Goal: Task Accomplishment & Management: Manage account settings

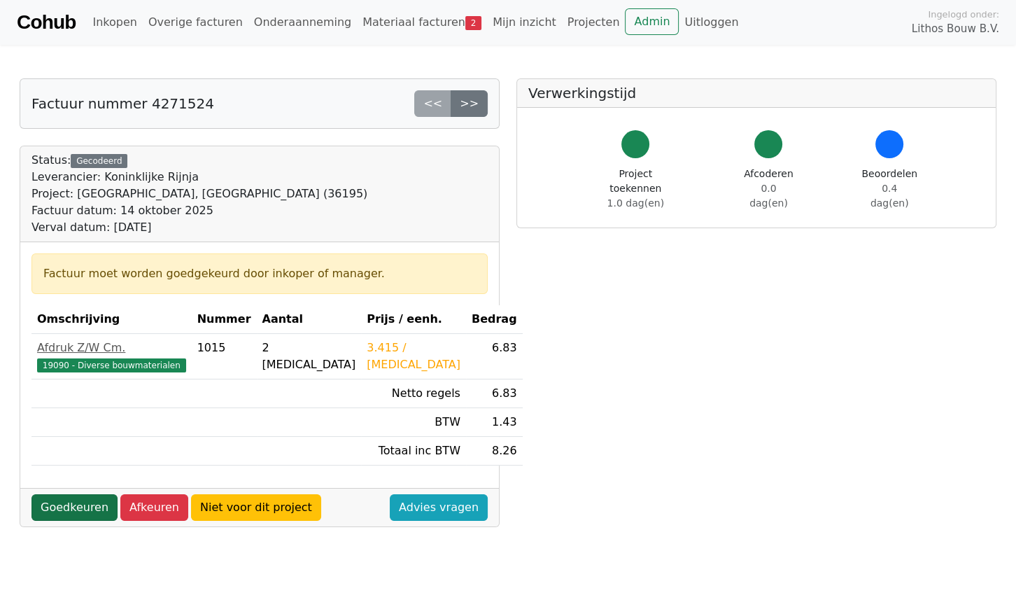
click at [85, 506] on link "Goedkeuren" at bounding box center [74, 507] width 86 height 27
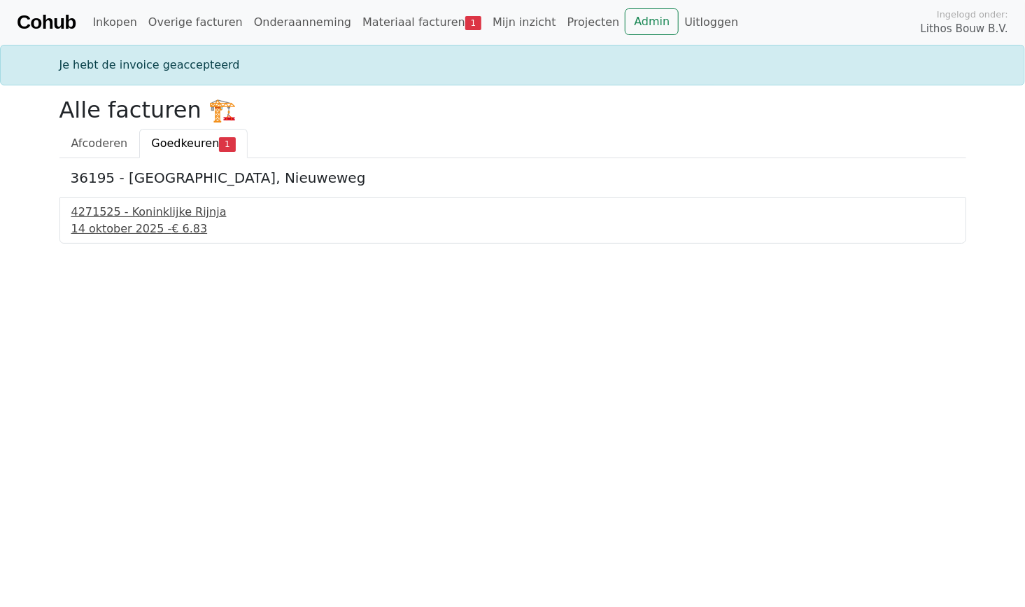
click at [134, 229] on div "[DATE] - € 6.83" at bounding box center [512, 228] width 883 height 17
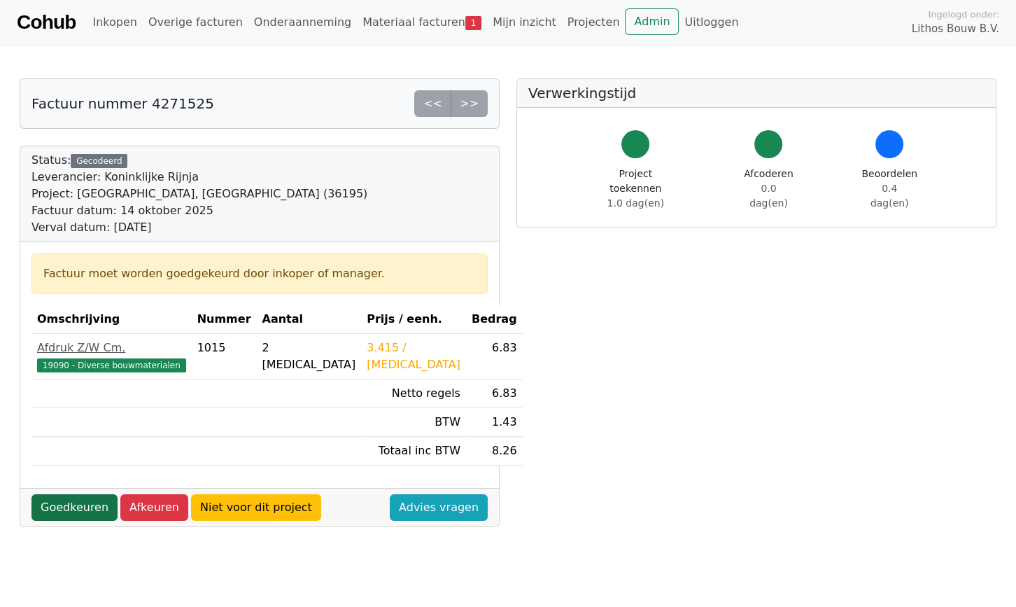
click at [87, 499] on link "Goedkeuren" at bounding box center [74, 507] width 86 height 27
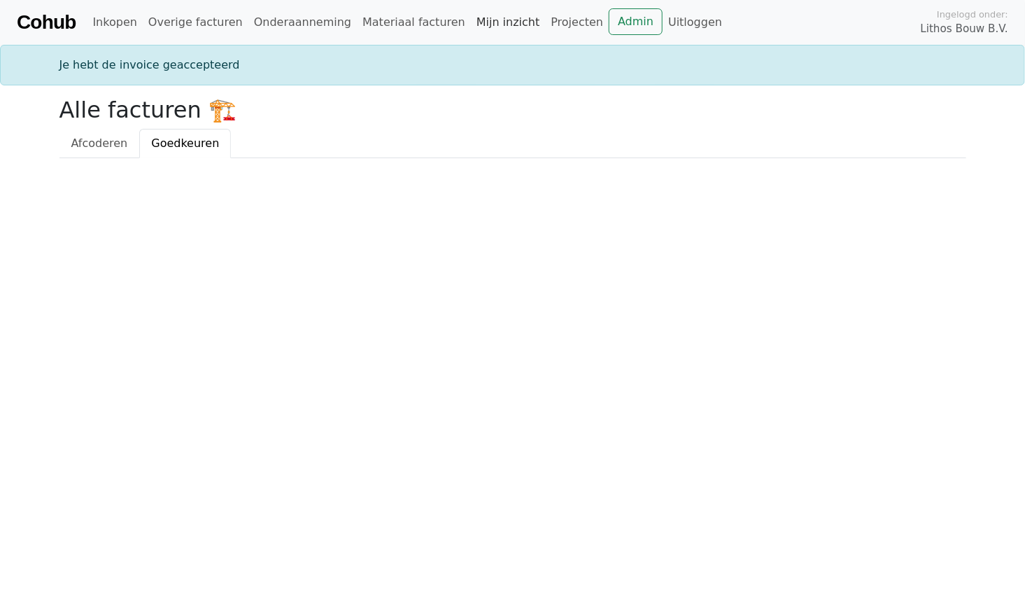
click at [471, 29] on link "Mijn inzicht" at bounding box center [508, 22] width 75 height 28
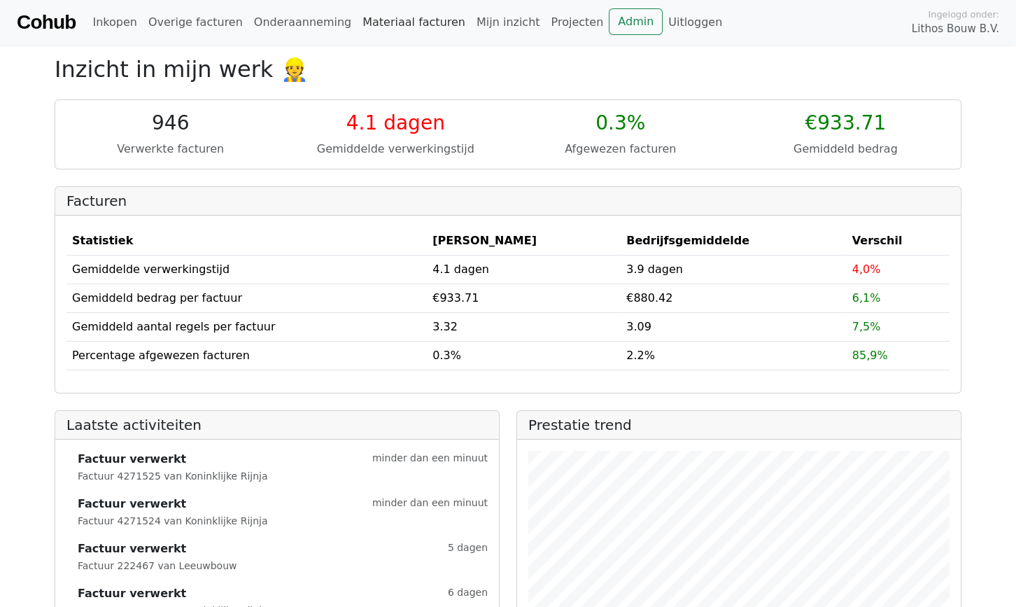
click at [407, 15] on link "Materiaal facturen" at bounding box center [414, 22] width 114 height 28
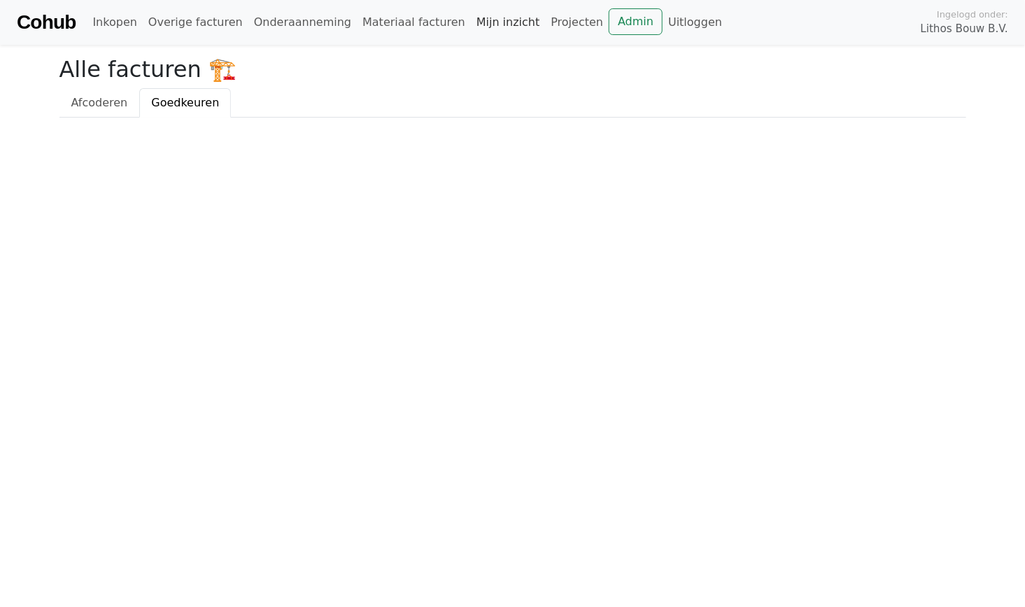
click at [471, 22] on link "Mijn inzicht" at bounding box center [508, 22] width 75 height 28
